Goal: Task Accomplishment & Management: Manage account settings

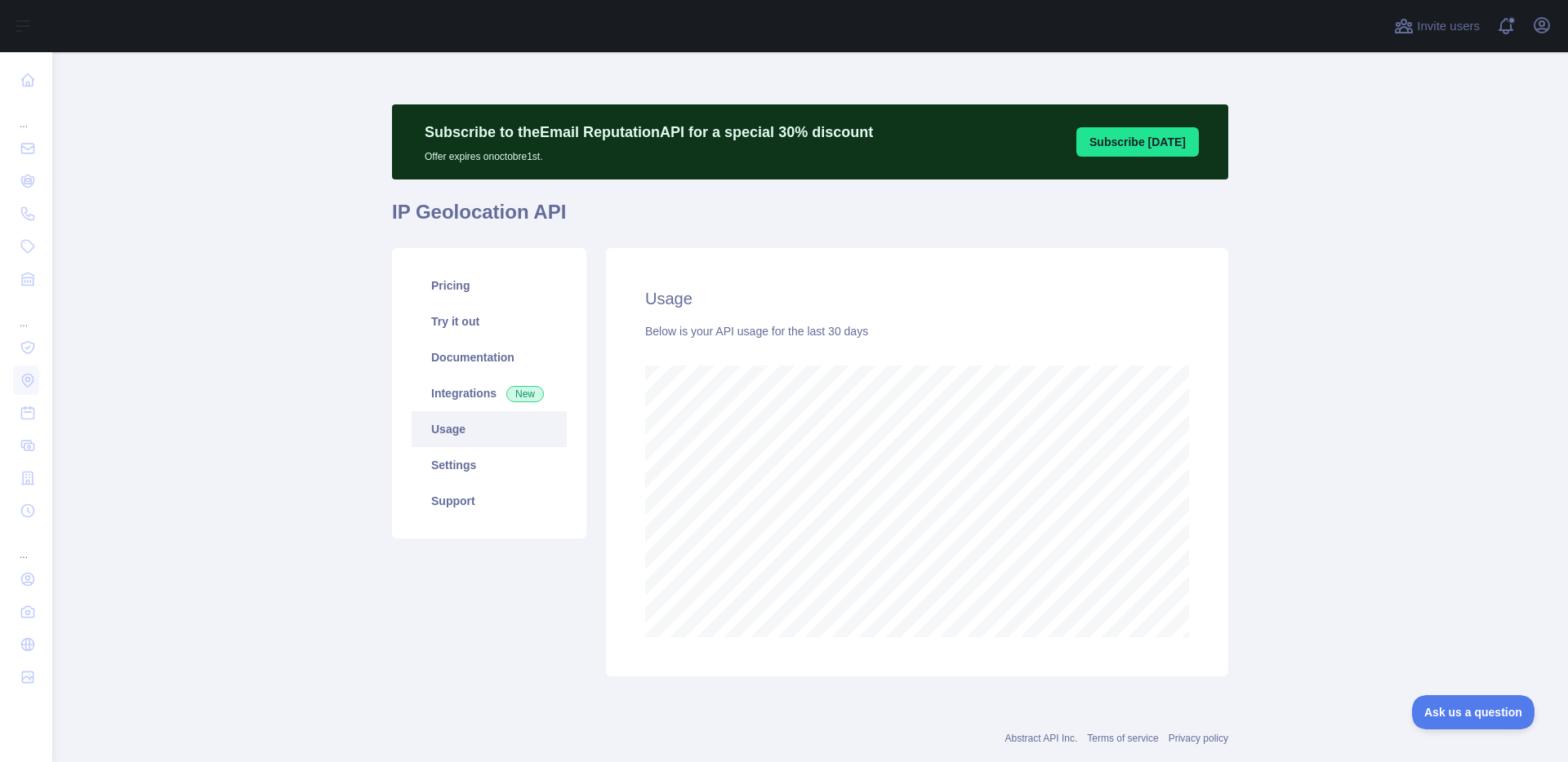
click at [1322, 529] on main "Subscribe to the Email Reputation API for a special 30 % discount Offer expires…" at bounding box center [809, 407] width 1515 height 710
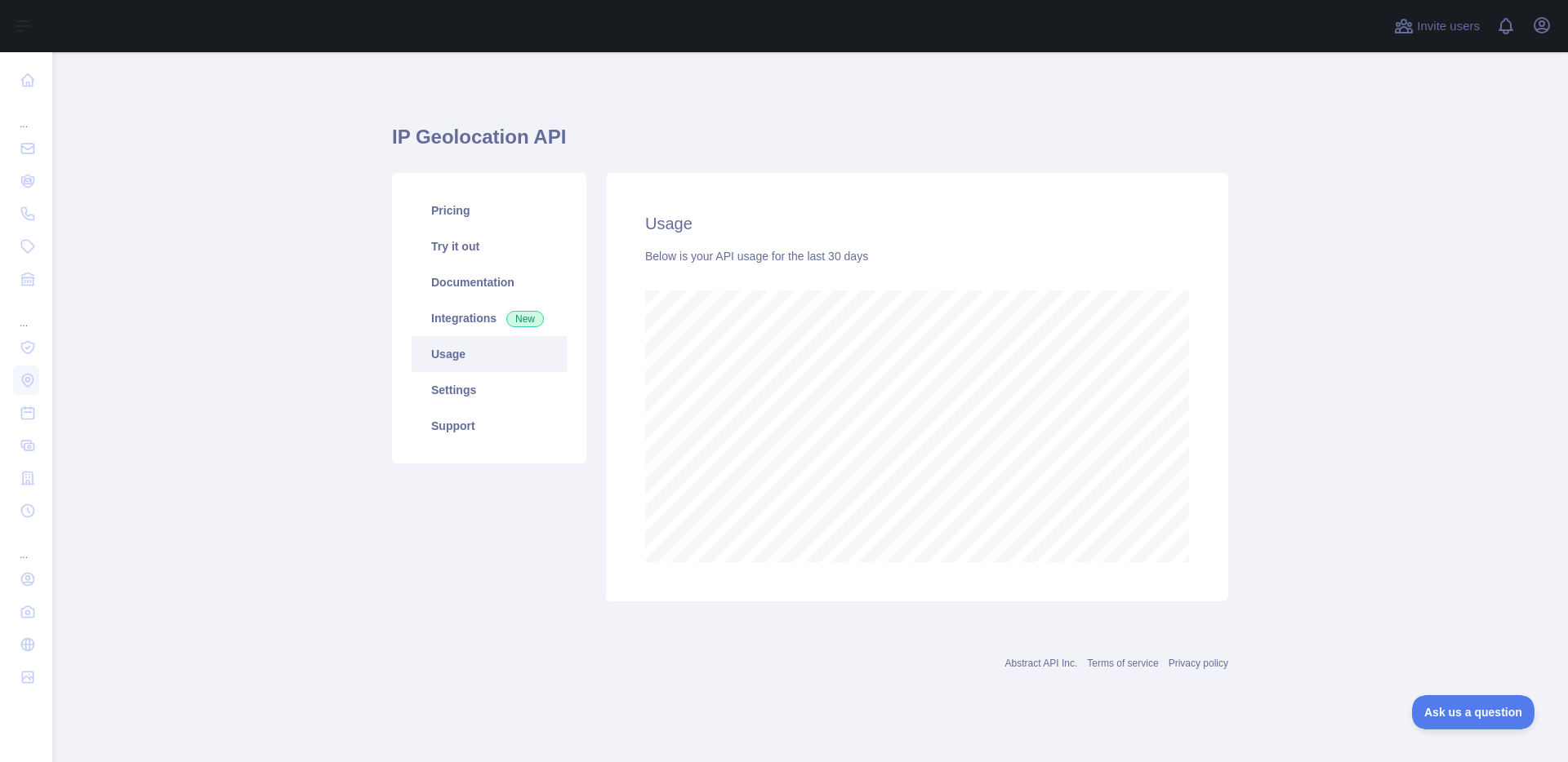
scroll to position [815445, 815004]
